Goal: Navigation & Orientation: Find specific page/section

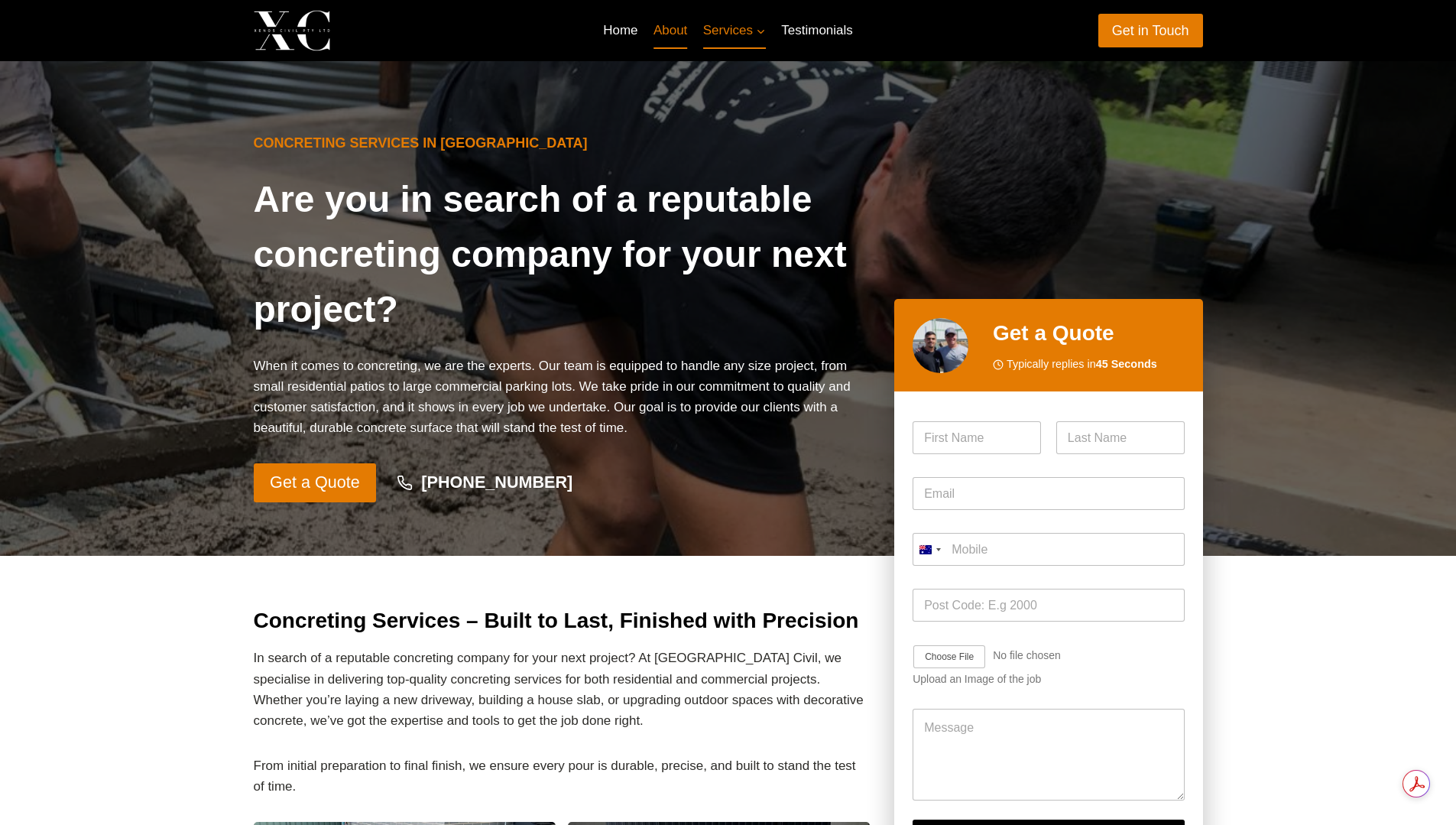
click at [671, 27] on link "About" at bounding box center [670, 31] width 49 height 37
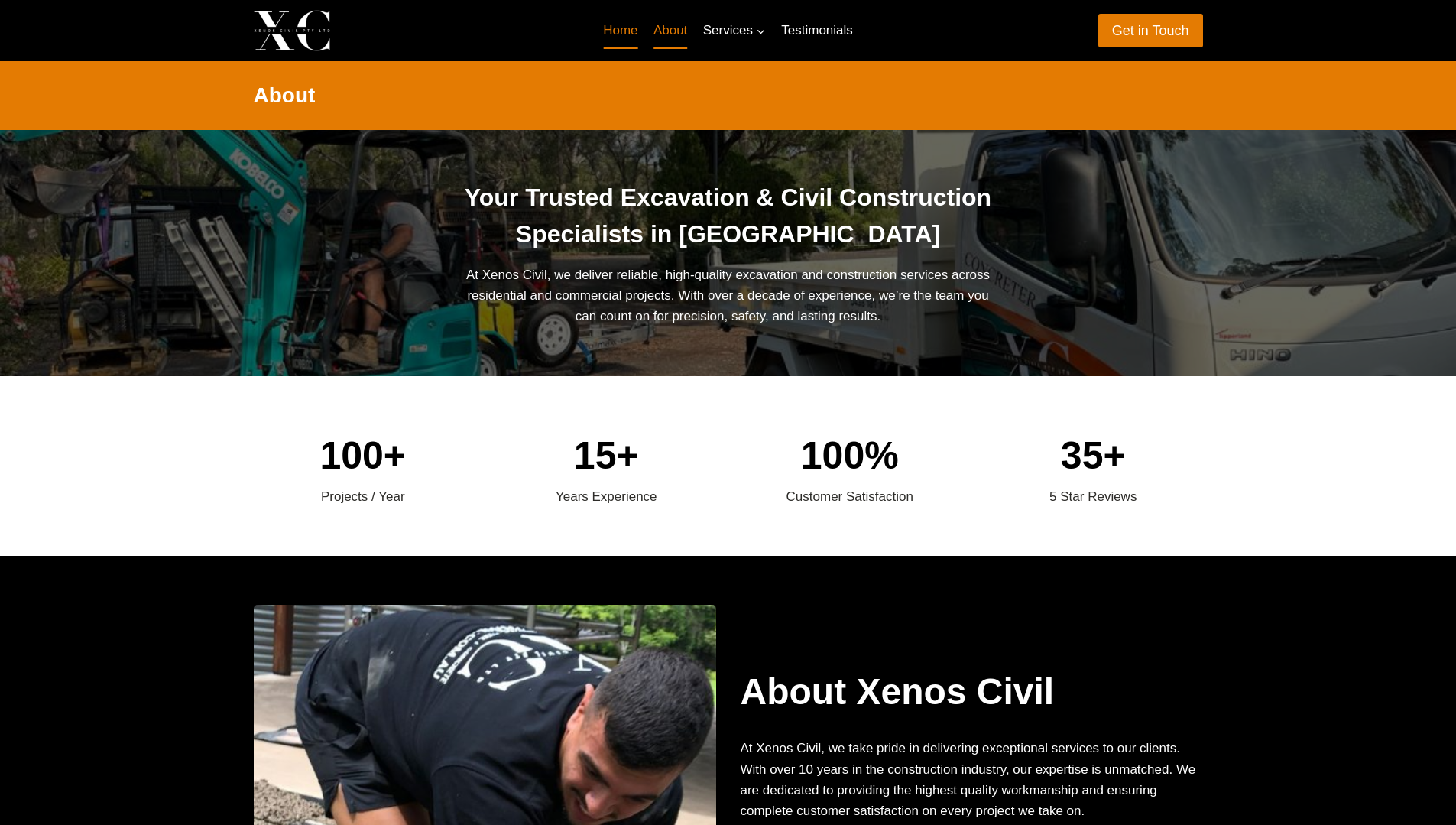
click at [625, 33] on link "Home" at bounding box center [620, 31] width 50 height 37
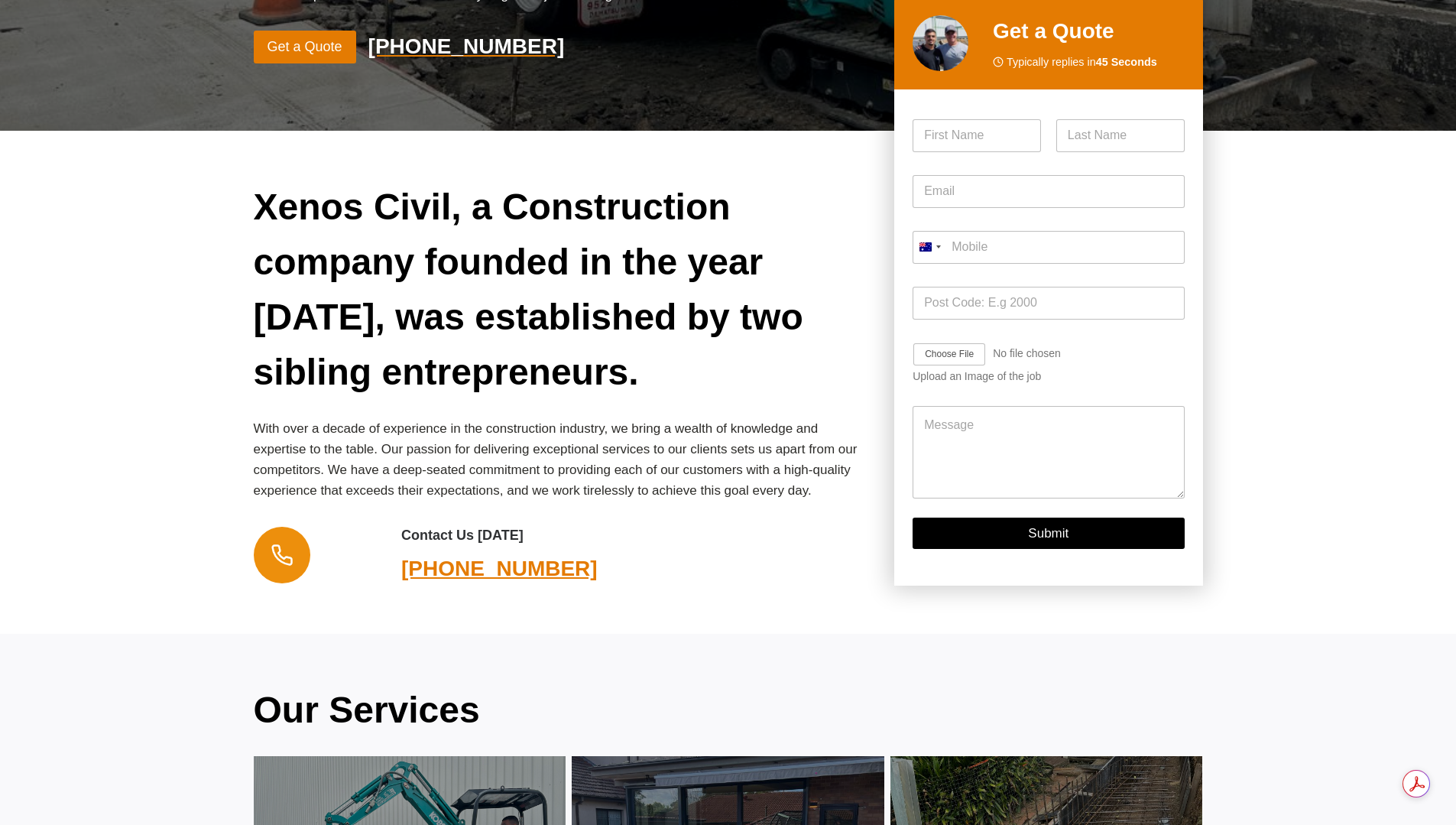
scroll to position [510, 0]
